Goal: Task Accomplishment & Management: Complete application form

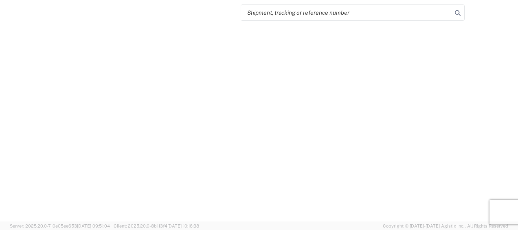
select select "FULL"
select select "LBS"
select select "IN"
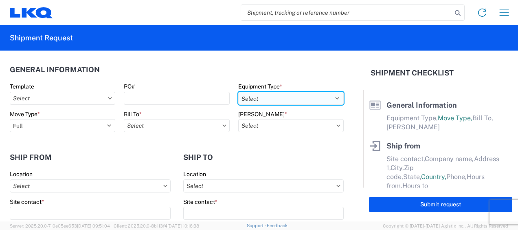
click at [331, 96] on select "Select 53’ Dry Van Flatbed Dropdeck (van) Lowboy (flatbed) Rail" at bounding box center [290, 98] width 105 height 13
select select "STDV"
click at [238, 92] on select "Select 53’ Dry Van Flatbed Dropdeck (van) Lowboy (flatbed) Rail" at bounding box center [290, 98] width 105 height 13
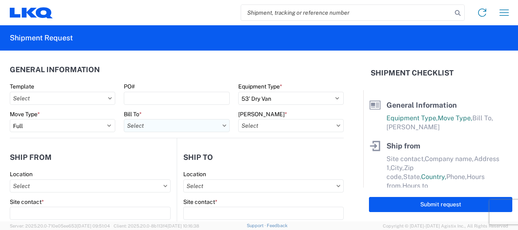
click at [170, 130] on input "text" at bounding box center [176, 125] width 105 height 13
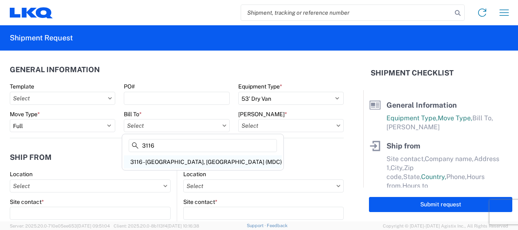
type input "3116"
click at [171, 160] on div "3116 - [GEOGRAPHIC_DATA], [GEOGRAPHIC_DATA] (MDC)" at bounding box center [203, 161] width 158 height 13
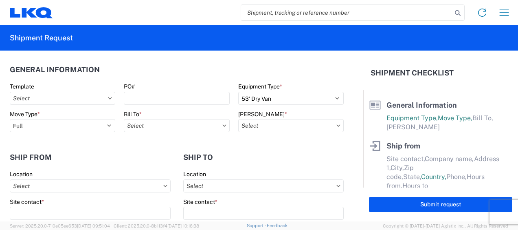
type input "3116 - [GEOGRAPHIC_DATA], [GEOGRAPHIC_DATA] (MDC)"
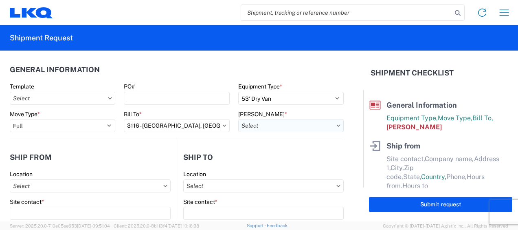
click at [252, 129] on input "text" at bounding box center [290, 125] width 105 height 13
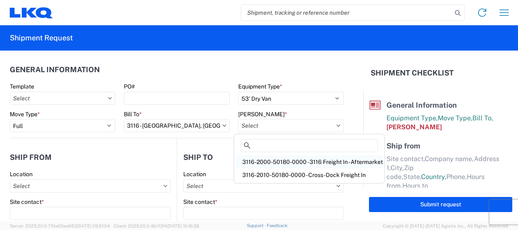
click at [265, 162] on div "3116-2000-50180-0000 - 3116 Freight In - Aftermarket" at bounding box center [309, 161] width 147 height 13
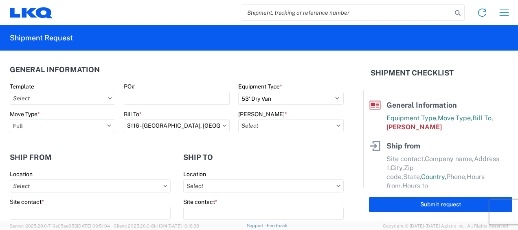
type input "3116-2000-50180-0000 - 3116 Freight In - Aftermarket"
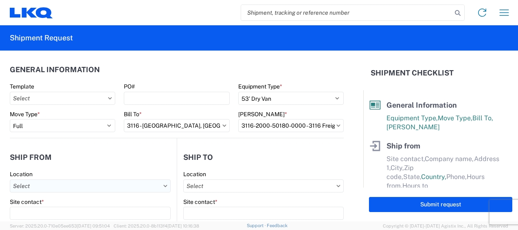
click at [38, 188] on input "text" at bounding box center [90, 185] width 161 height 13
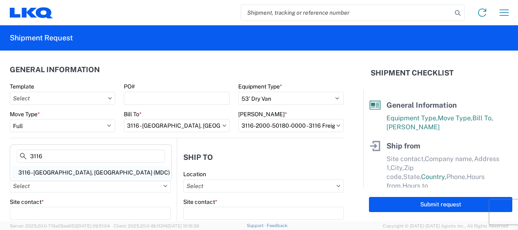
type input "3116"
click at [43, 173] on div "3116 - [GEOGRAPHIC_DATA], [GEOGRAPHIC_DATA] (MDC)" at bounding box center [91, 172] width 158 height 13
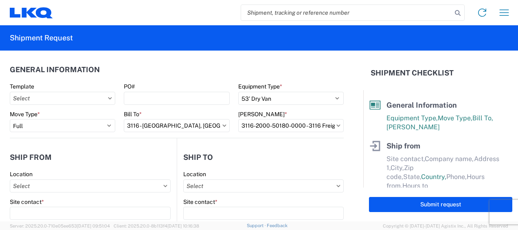
type input "3116 - [GEOGRAPHIC_DATA], [GEOGRAPHIC_DATA] (MDC)"
type input "[DEMOGRAPHIC_DATA][PERSON_NAME]"
type input "LKQ Corporation"
type input "[STREET_ADDRESS]"
type input "[GEOGRAPHIC_DATA]"
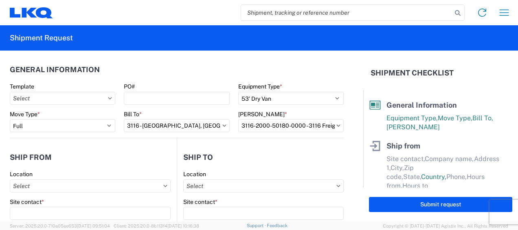
type input "49508"
select select "MI"
select select "US"
type input "[PERSON_NAME][EMAIL_ADDRESS][DOMAIN_NAME]"
type input "[PHONE_NUMBER]"
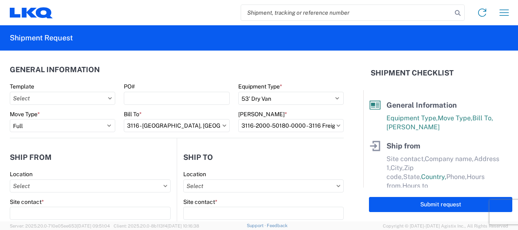
type input "06:00"
type input "13:00"
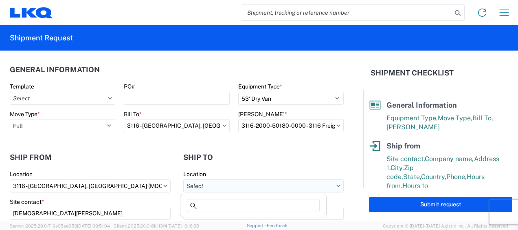
click at [192, 187] on input "text" at bounding box center [263, 185] width 160 height 13
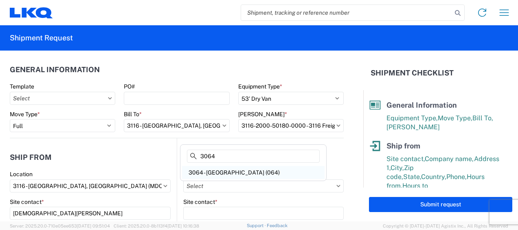
type input "3064"
click at [215, 171] on div "3064 - [GEOGRAPHIC_DATA] (064)" at bounding box center [253, 172] width 143 height 13
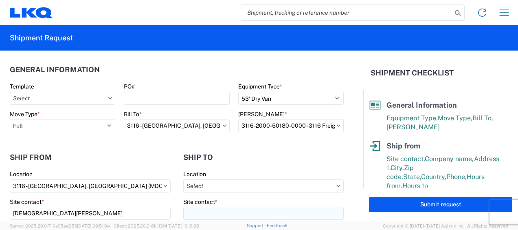
type input "3064 - [GEOGRAPHIC_DATA] (064)"
type input "LKQ Corporation"
type input "[STREET_ADDRESS]"
type input "[GEOGRAPHIC_DATA]"
type input "30336"
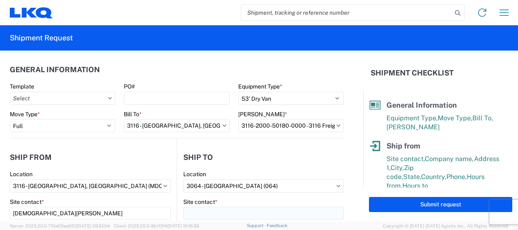
select select "GA"
select select "US"
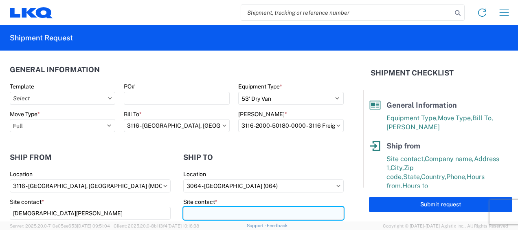
click at [198, 216] on input "Site contact *" at bounding box center [263, 212] width 160 height 13
type input "Receiving"
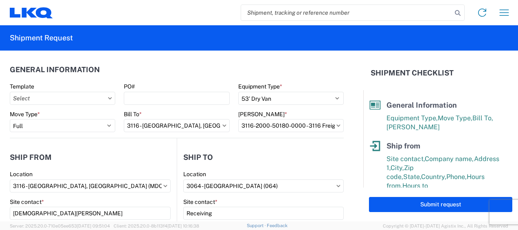
scroll to position [104, 0]
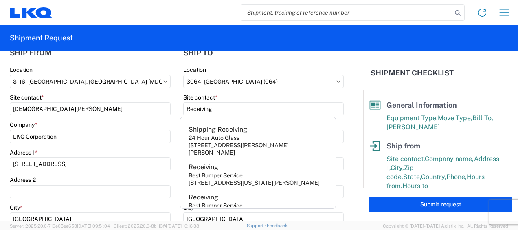
click at [127, 57] on header "Ship from" at bounding box center [93, 53] width 167 height 18
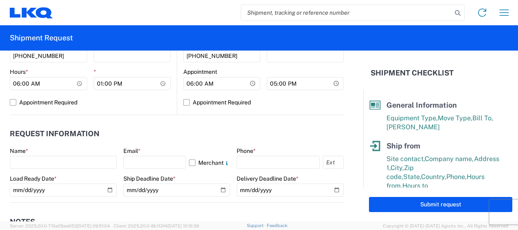
scroll to position [389, 0]
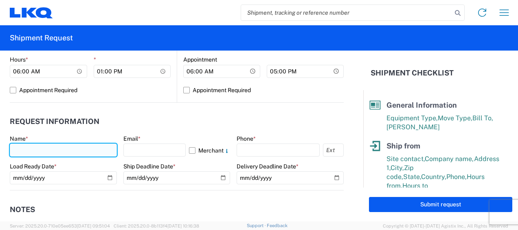
click at [22, 149] on input "text" at bounding box center [63, 149] width 107 height 13
type input "[DEMOGRAPHIC_DATA][PERSON_NAME]"
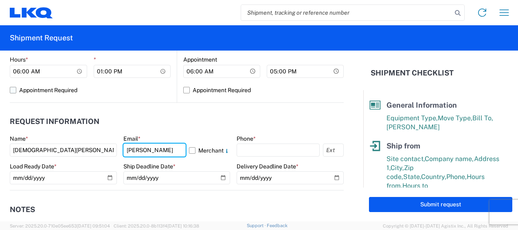
type input "[PERSON_NAME][EMAIL_ADDRESS][DOMAIN_NAME]"
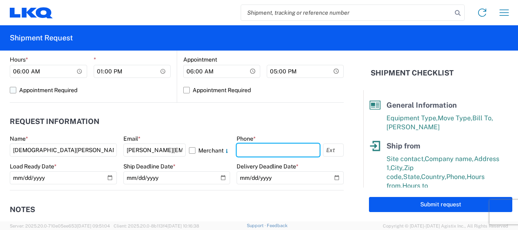
type input "6167541500"
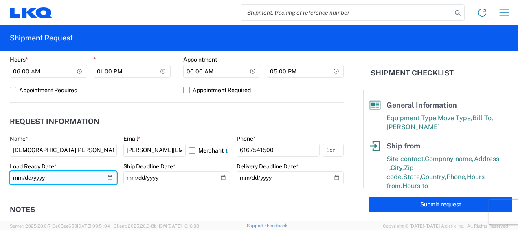
click at [108, 177] on input "date" at bounding box center [63, 177] width 107 height 13
type input "2025-10-03"
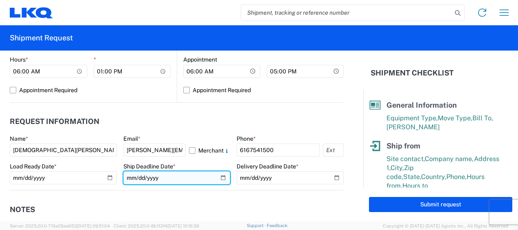
click at [220, 177] on input "date" at bounding box center [176, 177] width 107 height 13
type input "2025-10-03"
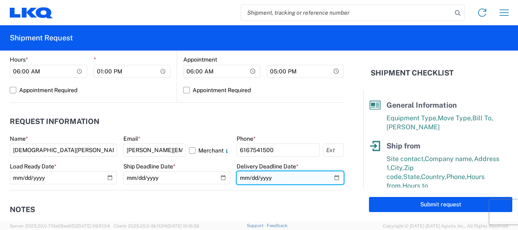
click at [332, 178] on input "date" at bounding box center [290, 177] width 107 height 13
type input "2025-10-07"
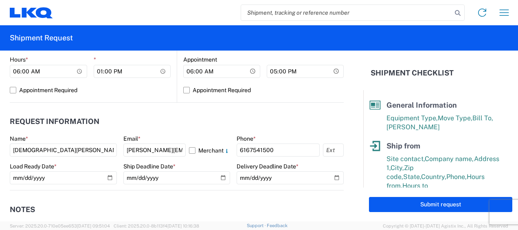
click at [247, 197] on agx-notes "Notes Internal notes Public notes Quote only" at bounding box center [177, 234] width 334 height 88
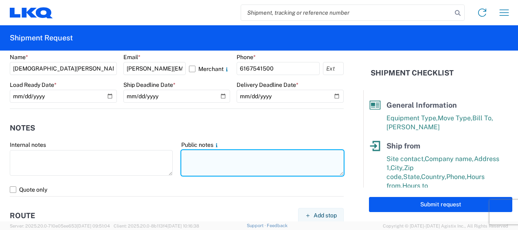
click at [196, 155] on textarea at bounding box center [262, 163] width 163 height 26
drag, startPoint x: 178, startPoint y: 155, endPoint x: 287, endPoint y: 155, distance: 109.1
click at [288, 154] on textarea "064-[GEOGRAPHIC_DATA] 32 skids 11411377/1961" at bounding box center [262, 163] width 163 height 26
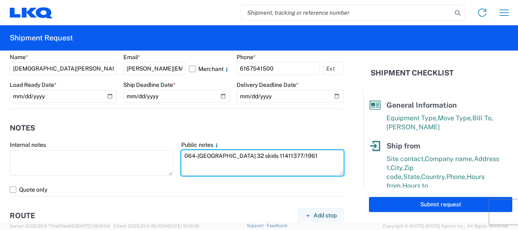
type textarea "064-[GEOGRAPHIC_DATA] 32 skids 11411377/1961"
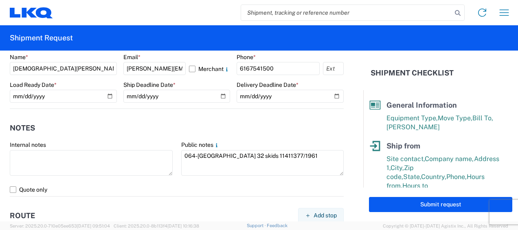
click at [170, 126] on header "Notes" at bounding box center [177, 128] width 334 height 18
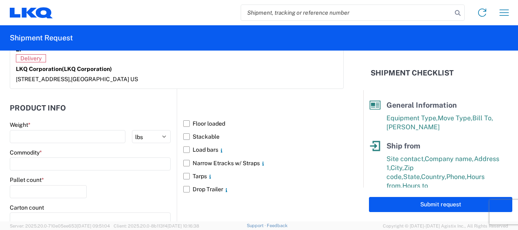
scroll to position [715, 0]
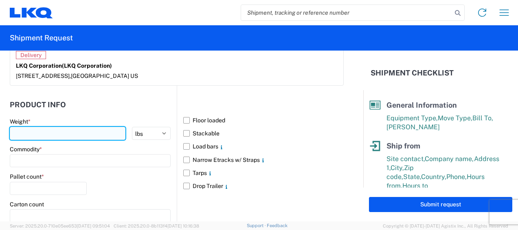
click at [23, 129] on input "number" at bounding box center [68, 133] width 116 height 13
type input "14303"
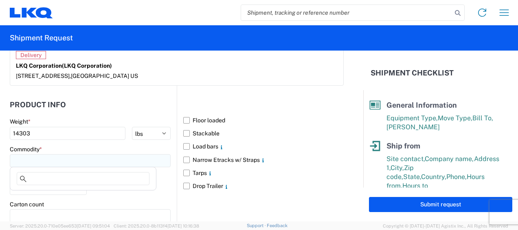
click at [24, 156] on input at bounding box center [90, 160] width 161 height 13
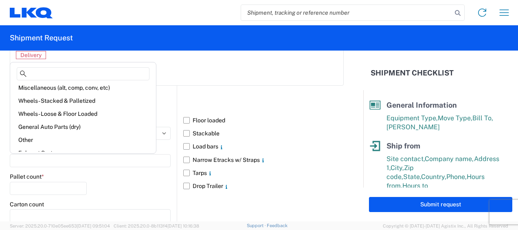
scroll to position [41, 0]
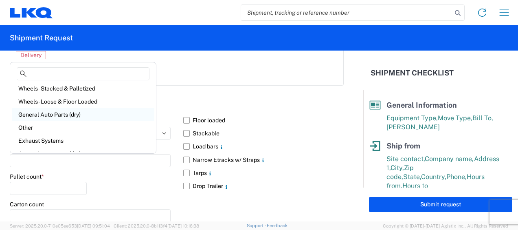
click at [55, 114] on div "General Auto Parts (dry)" at bounding box center [83, 114] width 143 height 13
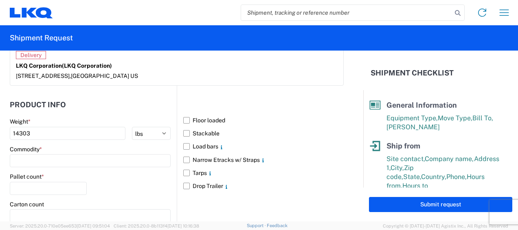
type input "General Auto Parts (dry)"
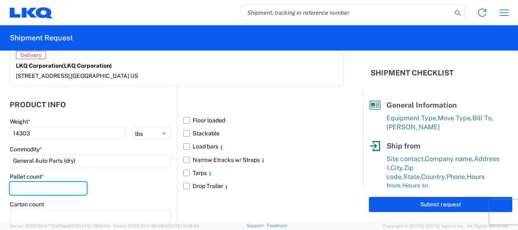
click at [39, 188] on input "number" at bounding box center [48, 188] width 77 height 13
type input "32"
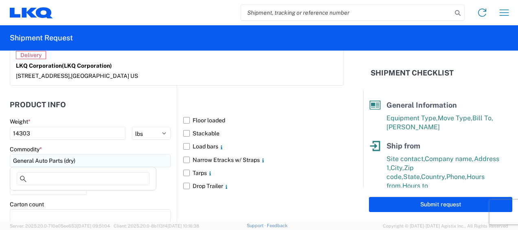
click at [89, 154] on input "General Auto Parts (dry)" at bounding box center [90, 160] width 161 height 13
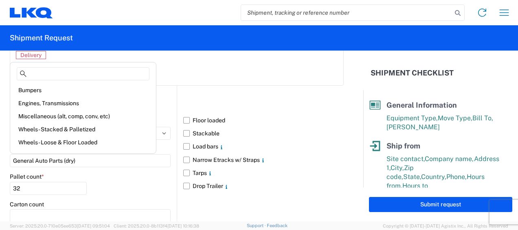
drag, startPoint x: 128, startPoint y: 191, endPoint x: 132, endPoint y: 189, distance: 4.6
click at [128, 190] on div "Pallet count * 32" at bounding box center [90, 187] width 161 height 28
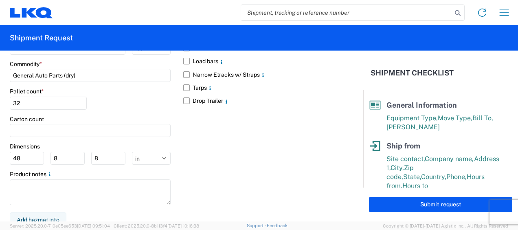
scroll to position [803, 0]
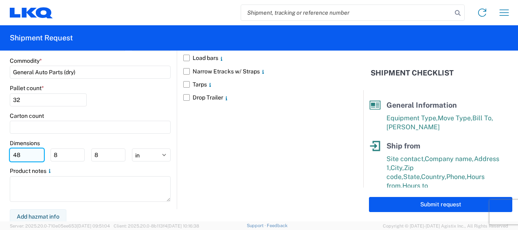
click at [20, 154] on input "48" at bounding box center [27, 154] width 34 height 13
type input "4"
type input "77"
type input "47"
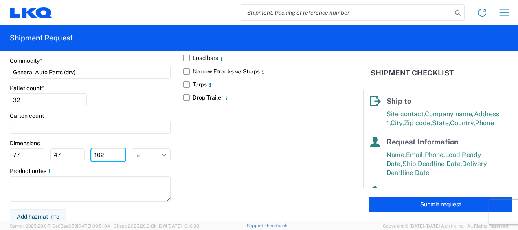
scroll to position [174, 0]
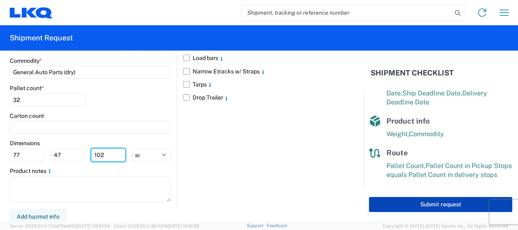
type input "102"
click at [430, 202] on button "Submit request" at bounding box center [440, 204] width 143 height 15
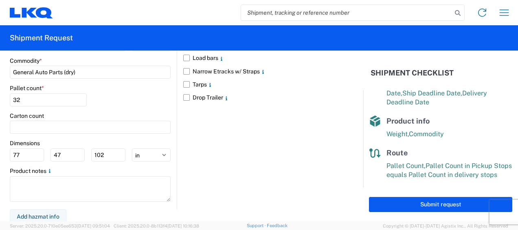
select select "US"
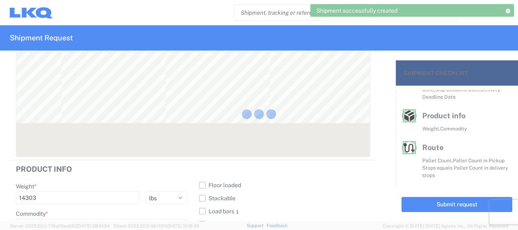
scroll to position [159, 0]
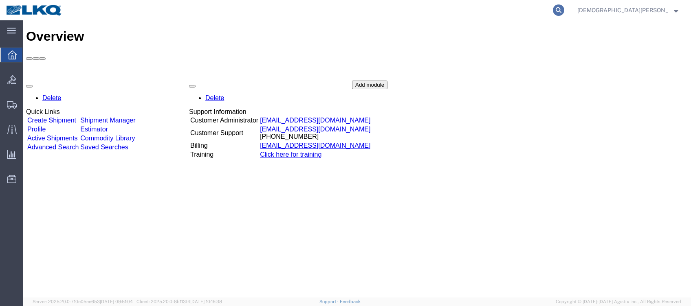
click at [564, 8] on icon at bounding box center [558, 9] width 11 height 11
click at [390, 13] on input "search" at bounding box center [429, 10] width 248 height 20
type input "57007750"
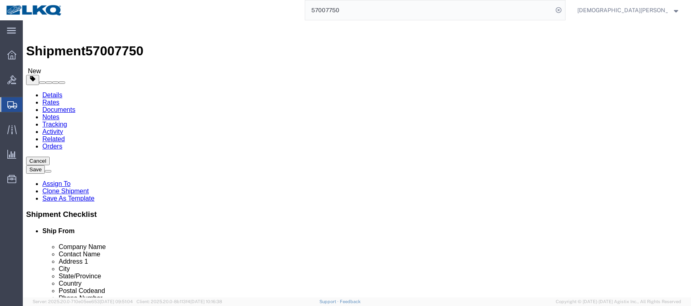
select select "27850"
select select "27790"
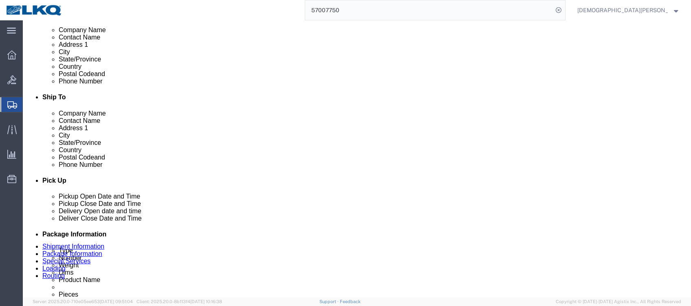
scroll to position [380, 0]
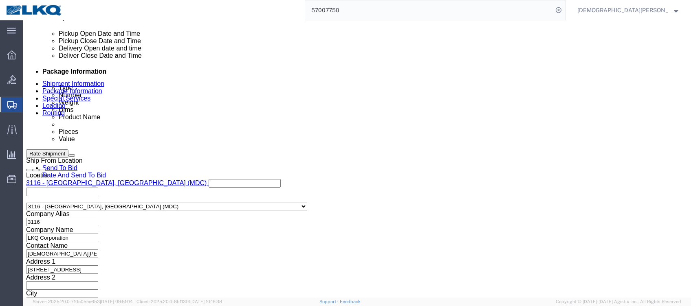
click div
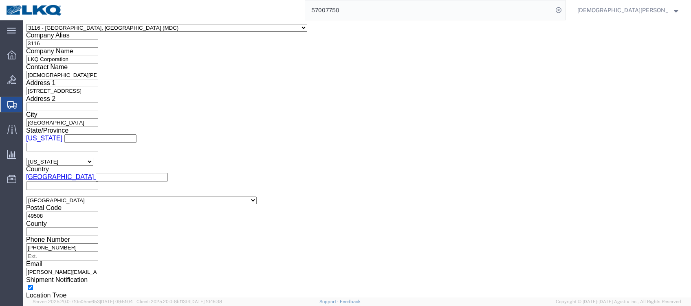
click input "5:00 AM"
type input "5:00 pm"
click button "Apply"
click link "Send To Bid"
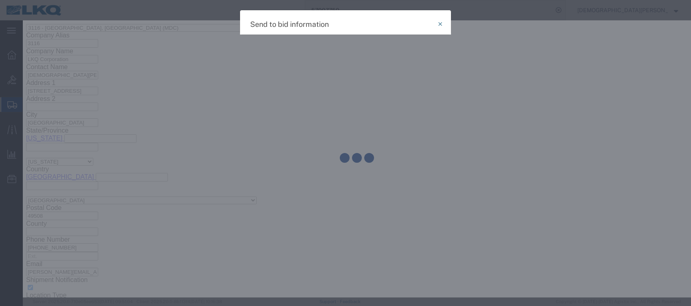
select select "TL"
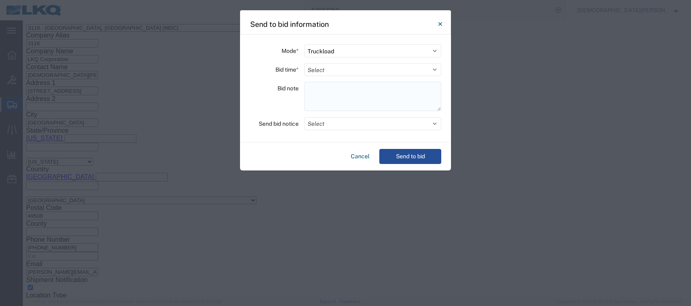
click at [312, 91] on textarea at bounding box center [372, 96] width 137 height 29
paste textarea "064-[GEOGRAPHIC_DATA] 32 skids 11411377/1961"
type textarea "064-[GEOGRAPHIC_DATA] 32 skids 11411377/1961"
click at [326, 66] on select "Select 30 Min (Rush) 1 Hour (Rush) 2 Hours (Rush) 4 Hours (Rush) 8 Hours (Rush)…" at bounding box center [372, 69] width 137 height 13
select select "4"
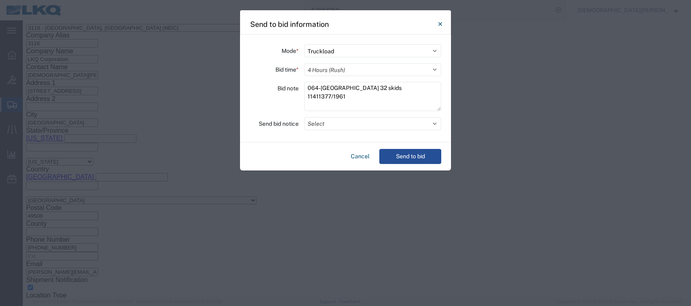
click at [304, 63] on select "Select 30 Min (Rush) 1 Hour (Rush) 2 Hours (Rush) 4 Hours (Rush) 8 Hours (Rush)…" at bounding box center [372, 69] width 137 height 13
click at [342, 123] on button "Select" at bounding box center [372, 123] width 137 height 13
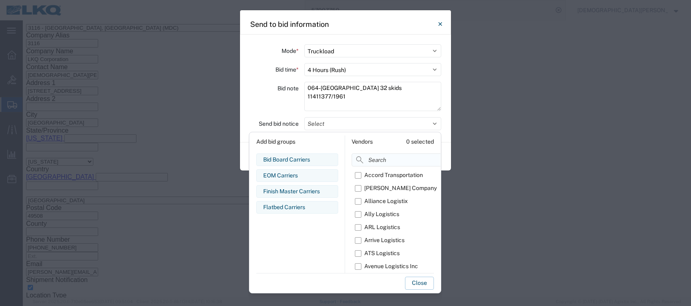
click at [362, 159] on input at bounding box center [415, 160] width 129 height 13
type input "om"
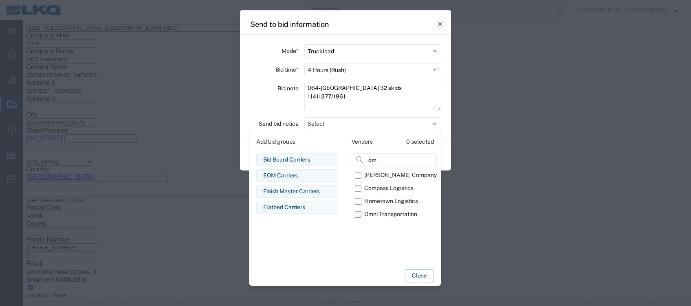
click at [360, 213] on label "Omni Transportation" at bounding box center [396, 214] width 82 height 13
click at [0, 0] on input "Omni Transportation" at bounding box center [0, 0] width 0 height 0
click at [419, 278] on button "Close" at bounding box center [419, 276] width 29 height 13
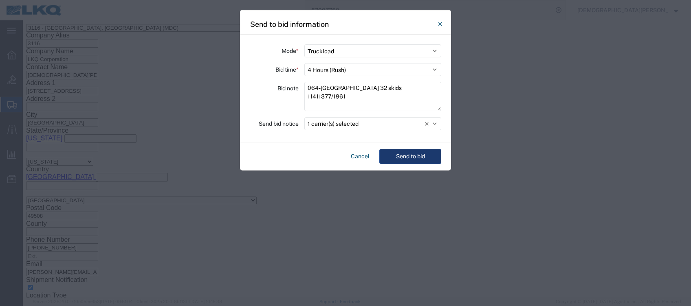
click at [407, 160] on button "Send to bid" at bounding box center [410, 156] width 62 height 15
